Goal: Task Accomplishment & Management: Manage account settings

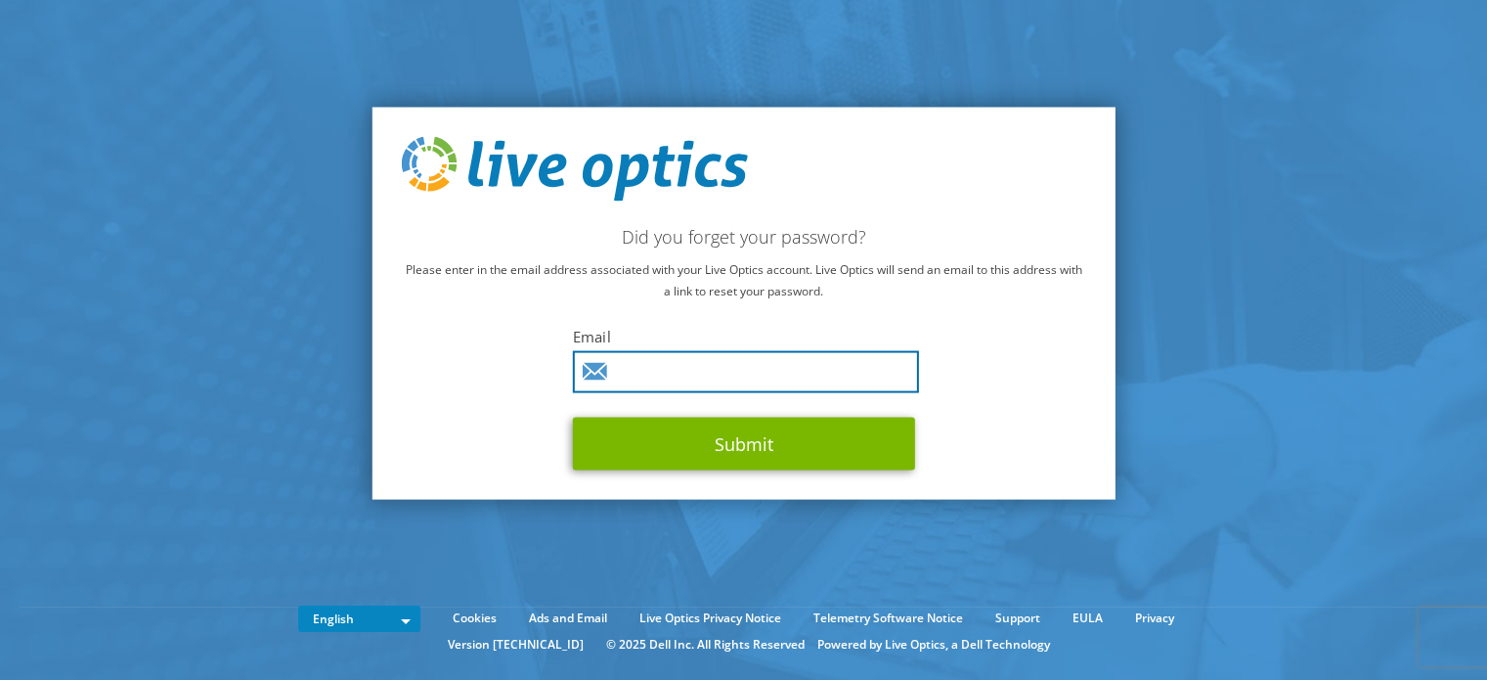
click at [770, 382] on input "text" at bounding box center [746, 371] width 346 height 42
click at [690, 376] on input "text" at bounding box center [746, 371] width 346 height 42
paste input "[PERSON_NAME][EMAIL_ADDRESS][PERSON_NAME][DOMAIN_NAME]"
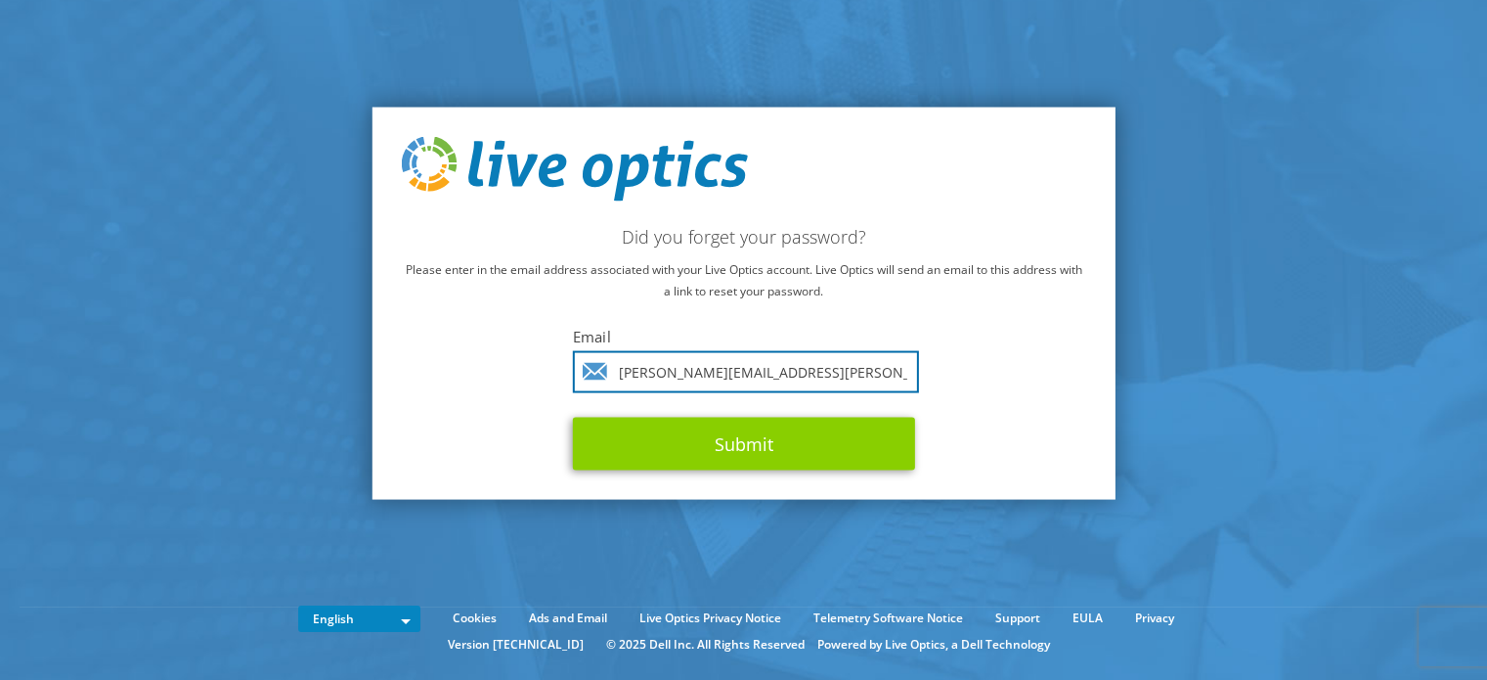
type input "[PERSON_NAME][EMAIL_ADDRESS][PERSON_NAME][DOMAIN_NAME]"
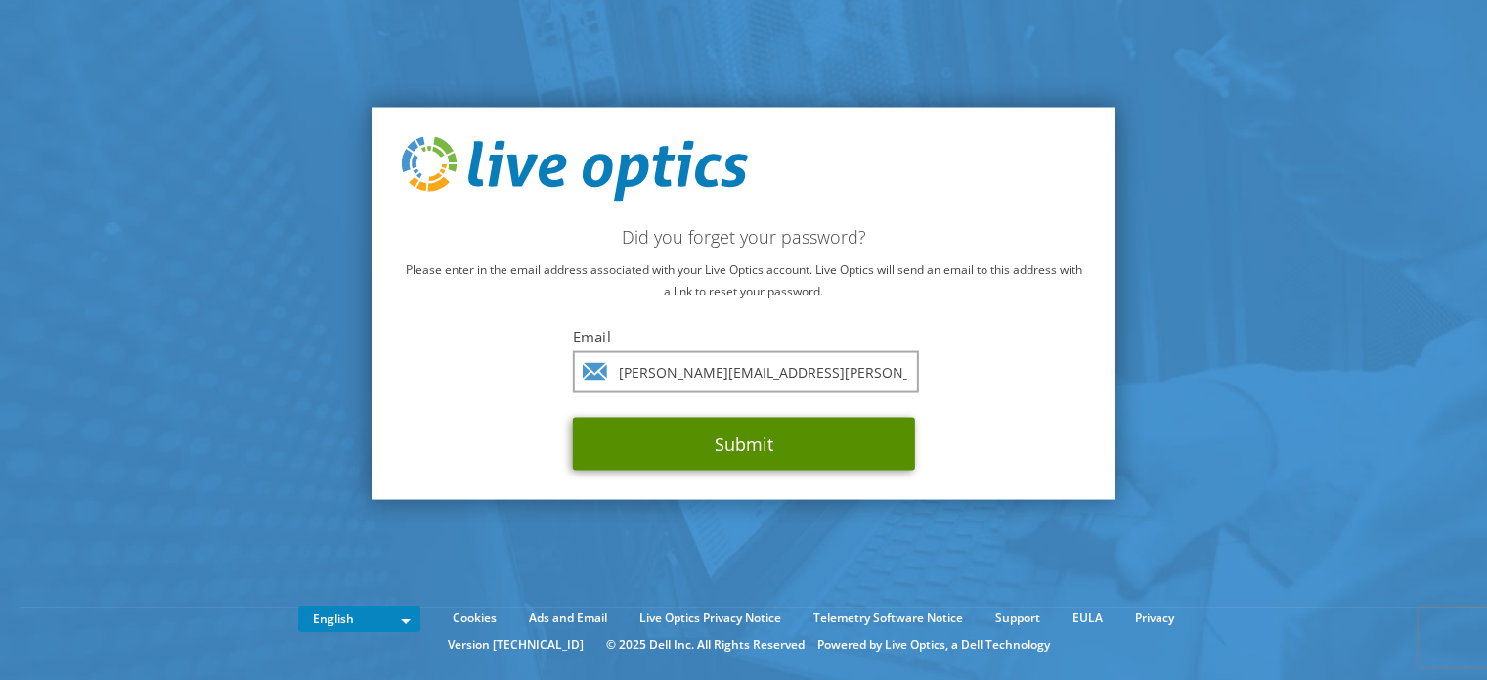
click at [685, 439] on button "Submit" at bounding box center [744, 443] width 342 height 53
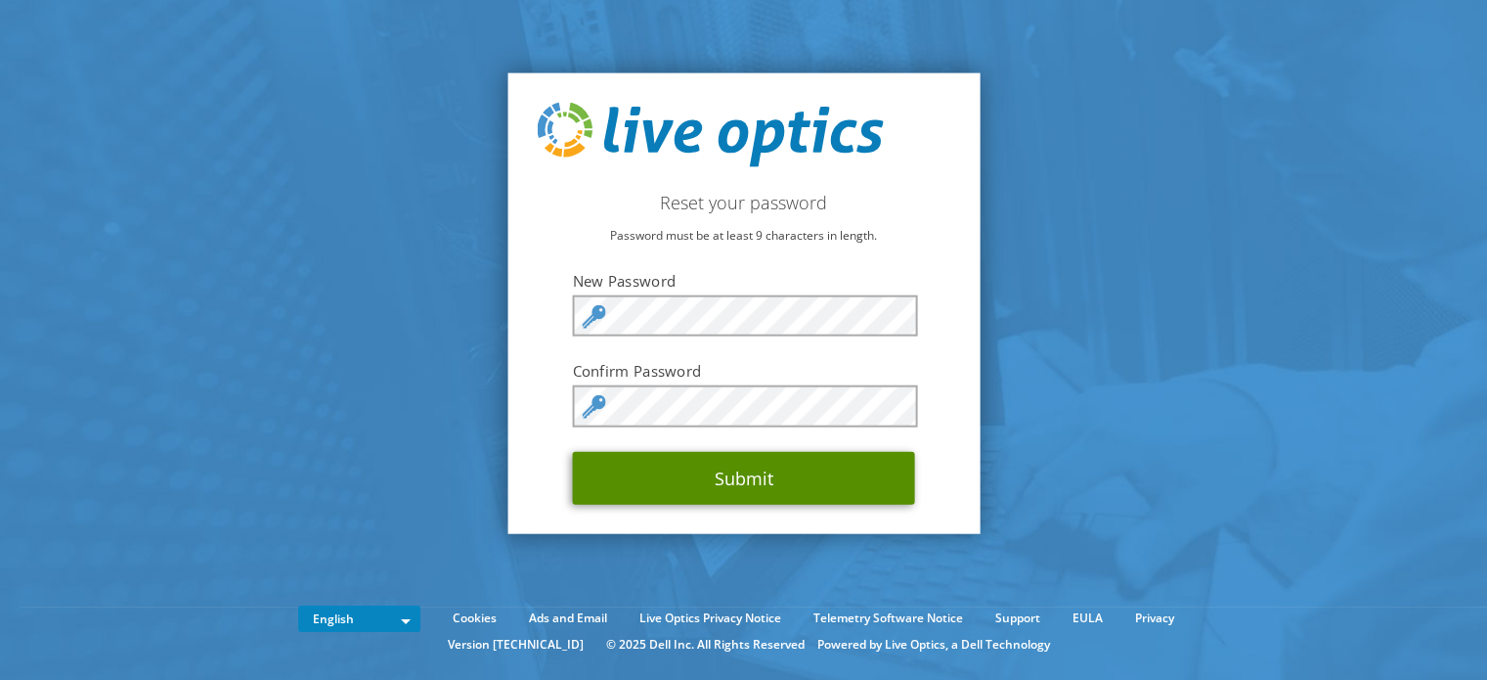
click at [610, 499] on button "Submit" at bounding box center [744, 477] width 342 height 53
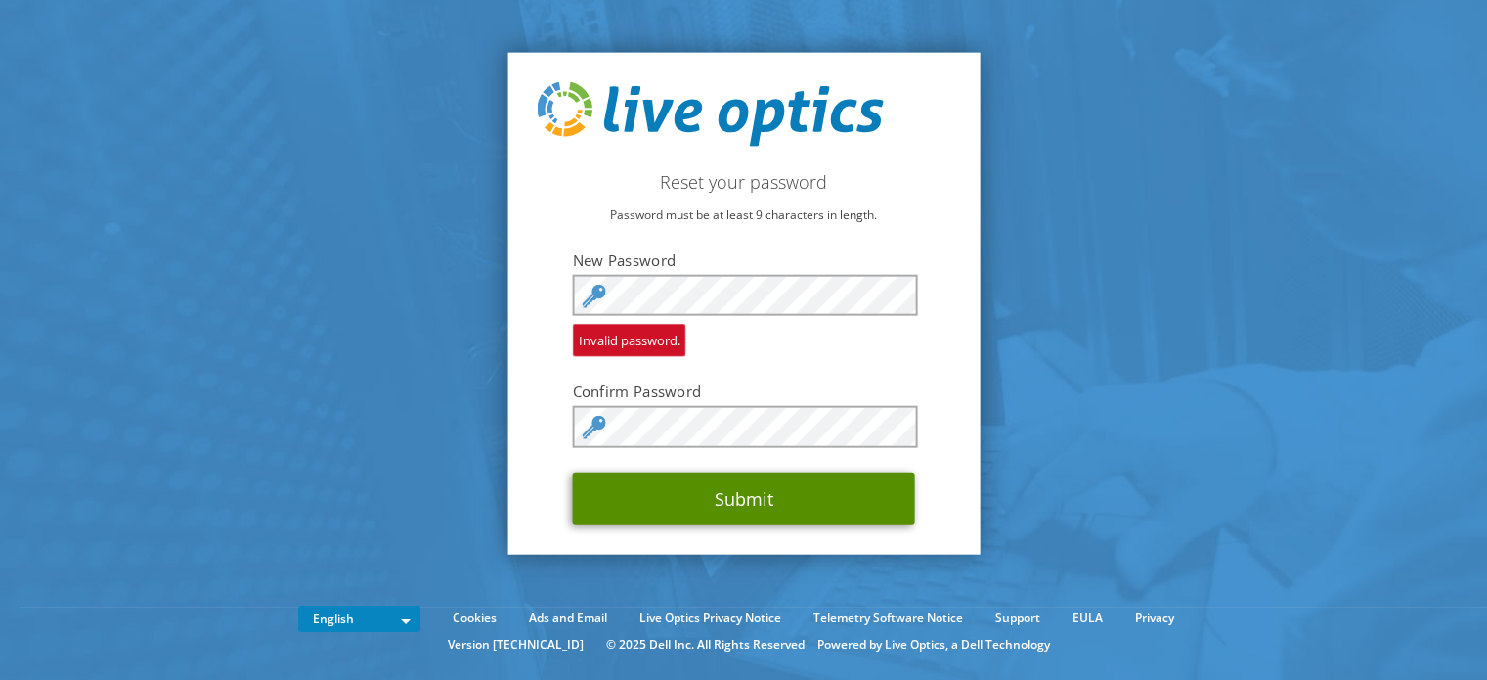
click at [642, 505] on button "Submit" at bounding box center [744, 497] width 342 height 53
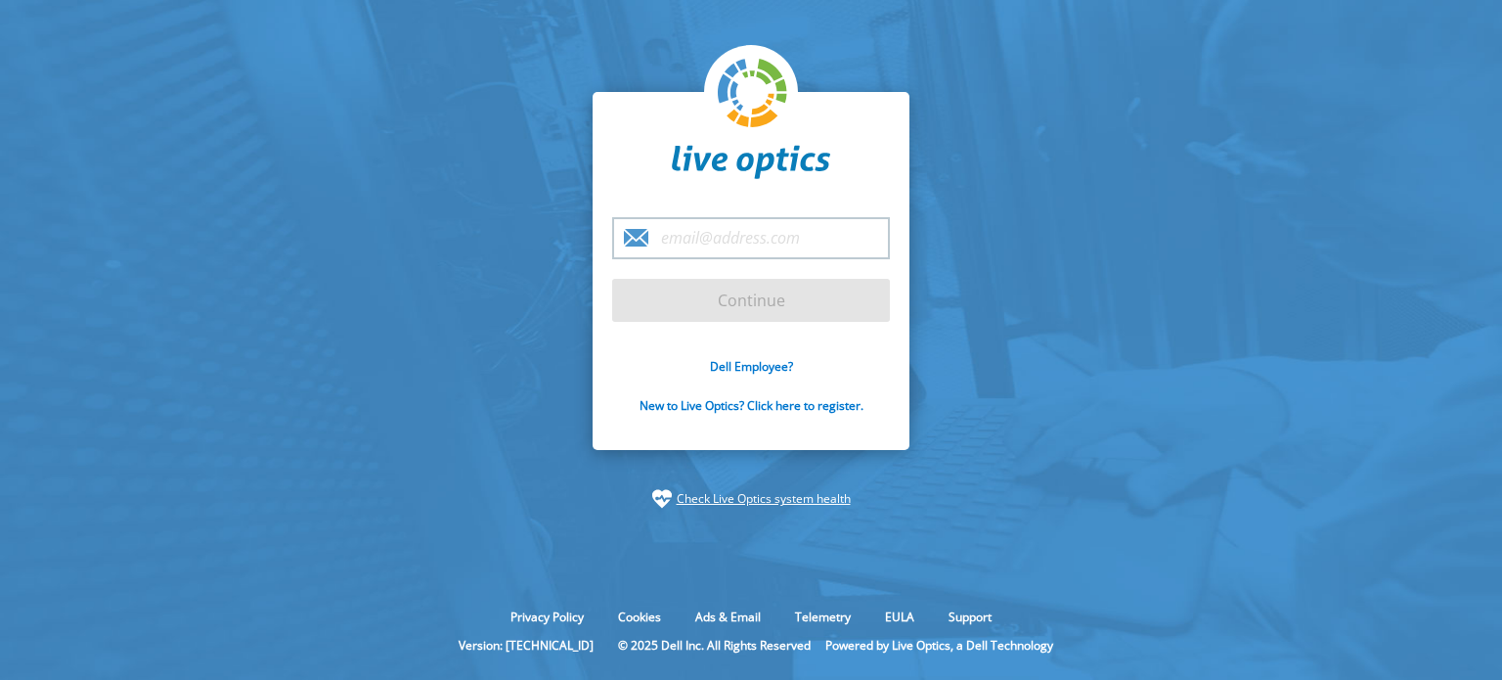
click at [704, 247] on input "email" at bounding box center [751, 238] width 278 height 42
click at [681, 230] on input "email" at bounding box center [751, 238] width 278 height 42
paste input "[PERSON_NAME][EMAIL_ADDRESS][PERSON_NAME][DOMAIN_NAME]"
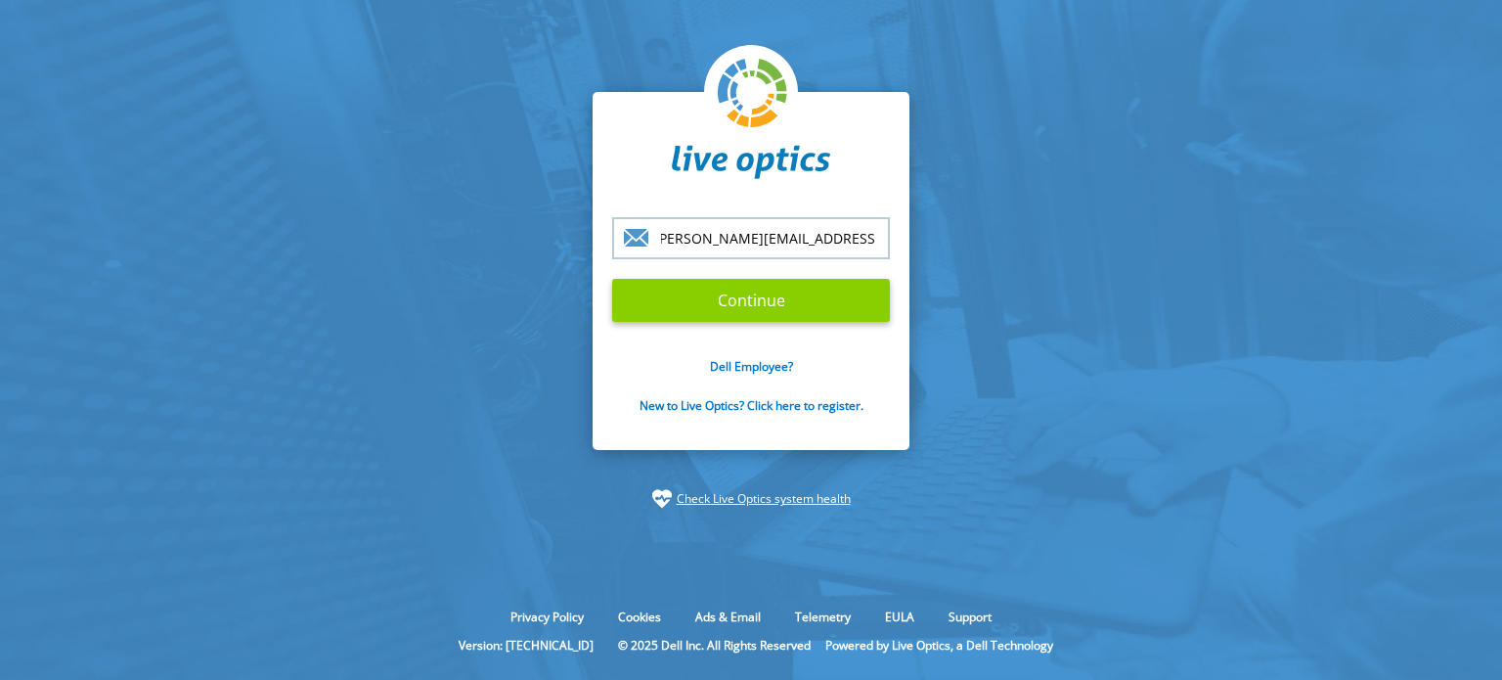
type input "[PERSON_NAME][EMAIL_ADDRESS][PERSON_NAME][DOMAIN_NAME]"
click at [674, 300] on input "Continue" at bounding box center [751, 300] width 278 height 43
click at [733, 300] on input "Continue" at bounding box center [751, 300] width 278 height 43
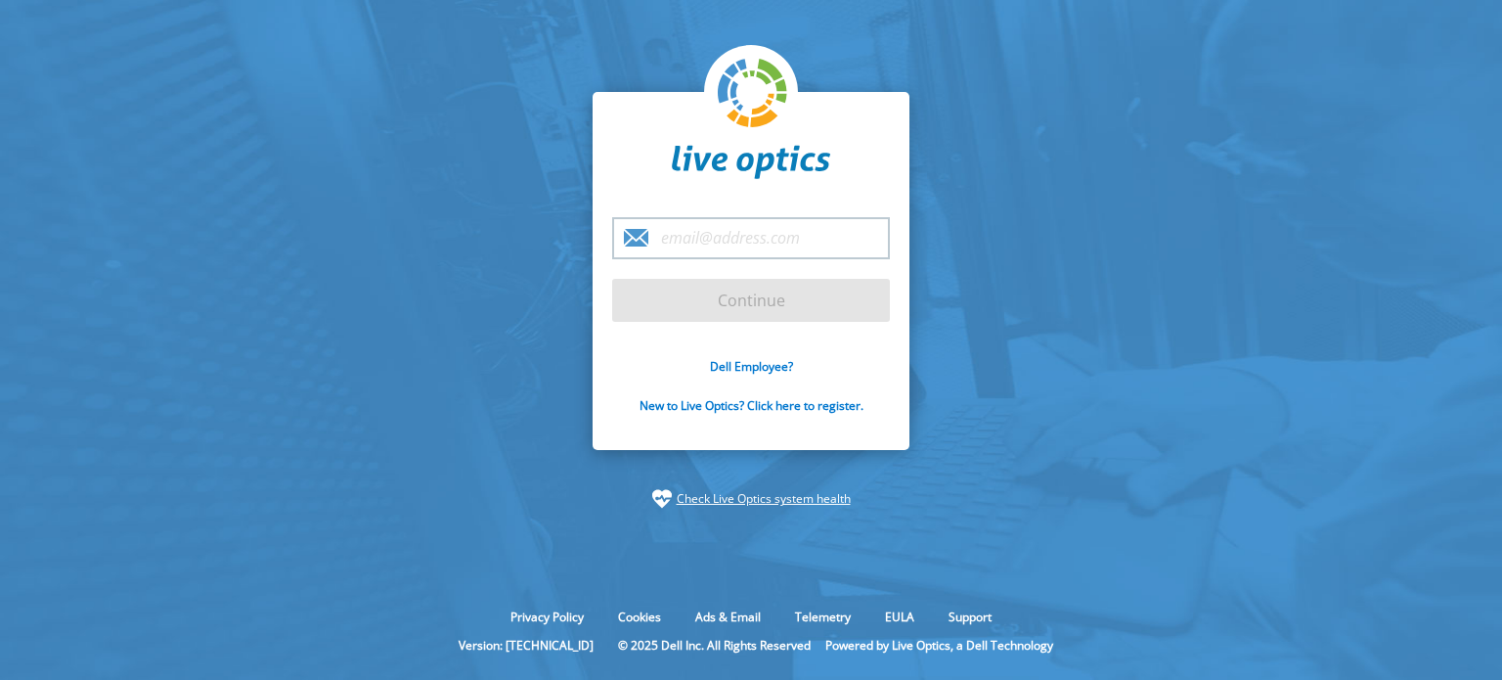
click at [708, 248] on input "email" at bounding box center [751, 238] width 278 height 42
paste input "[PERSON_NAME][EMAIL_ADDRESS][PERSON_NAME][DOMAIN_NAME]"
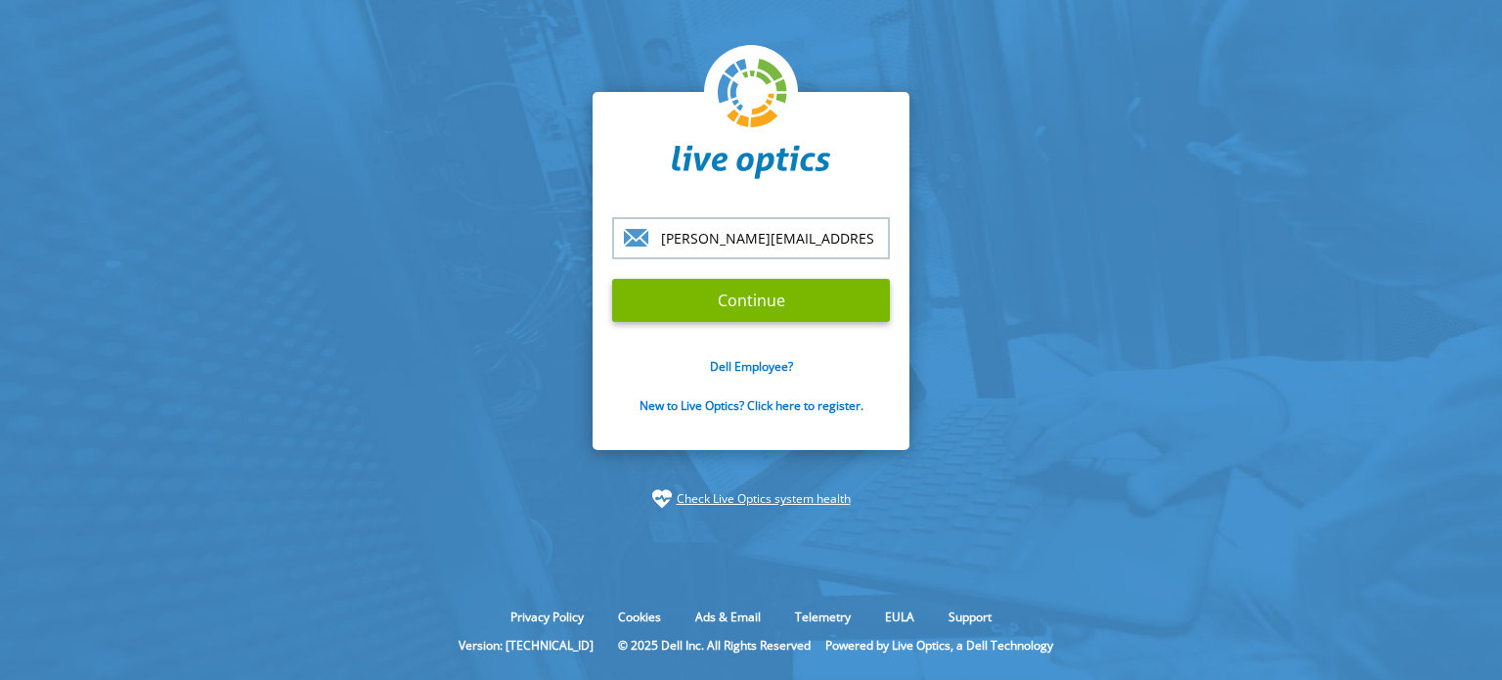
scroll to position [0, 7]
type input "[PERSON_NAME][EMAIL_ADDRESS][PERSON_NAME][DOMAIN_NAME]"
click at [692, 294] on input "Continue" at bounding box center [751, 300] width 278 height 43
click at [356, 318] on section "steve.dean@nationalpayment.com Continue Dell Employee? New to Live Optics? Clic…" at bounding box center [751, 300] width 1502 height 600
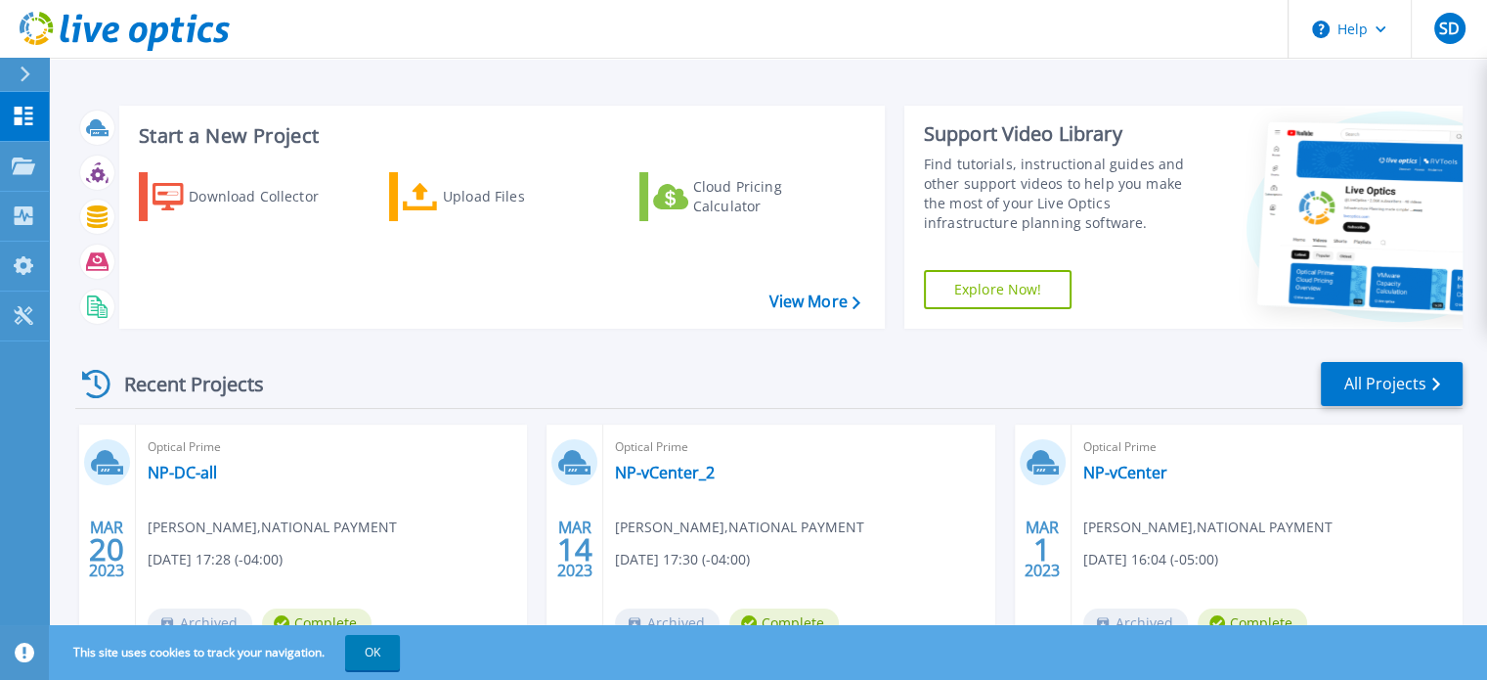
click at [355, 301] on div "Download Collector Upload Files Cloud Pricing Calculator" at bounding box center [499, 237] width 752 height 162
drag, startPoint x: 1459, startPoint y: 26, endPoint x: 1441, endPoint y: 39, distance: 22.5
click at [1459, 26] on div "SD" at bounding box center [1450, 28] width 31 height 31
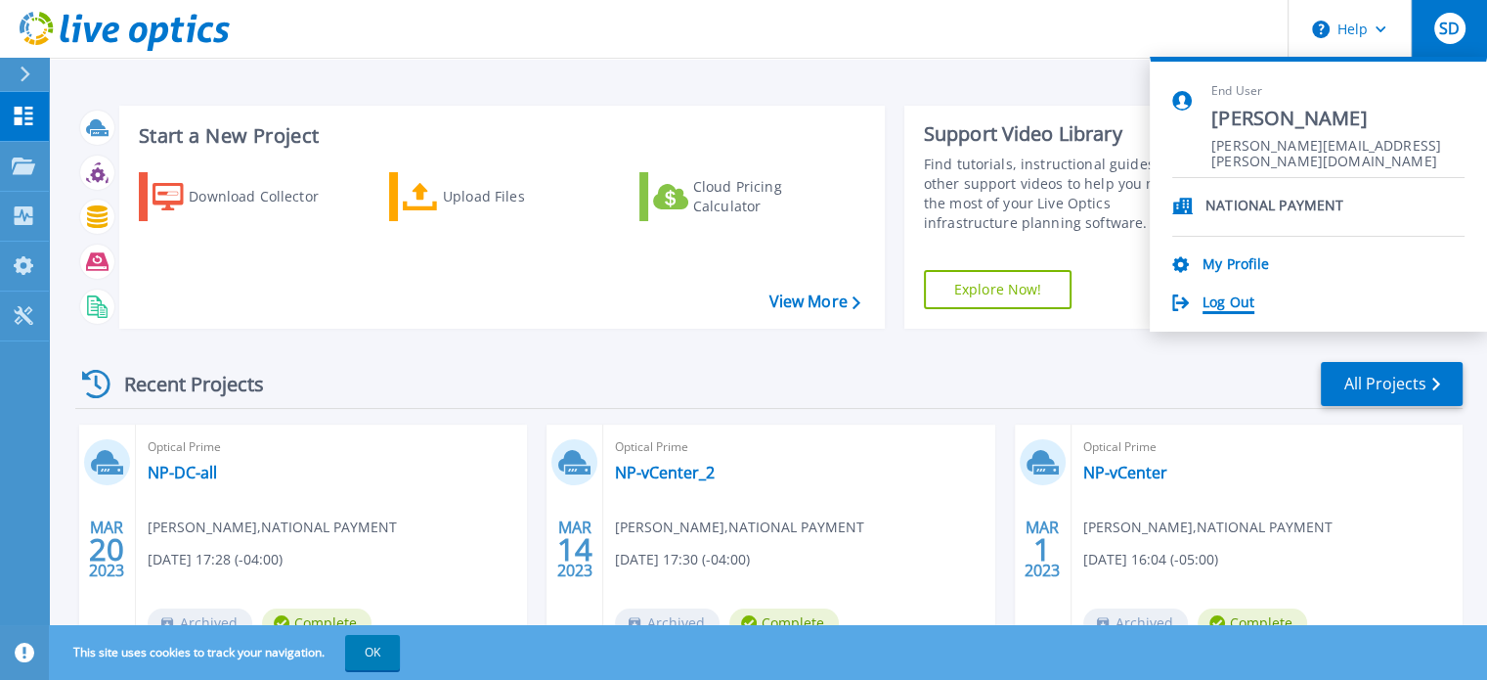
click at [1223, 308] on link "Log Out" at bounding box center [1229, 303] width 52 height 19
